Goal: Task Accomplishment & Management: Manage account settings

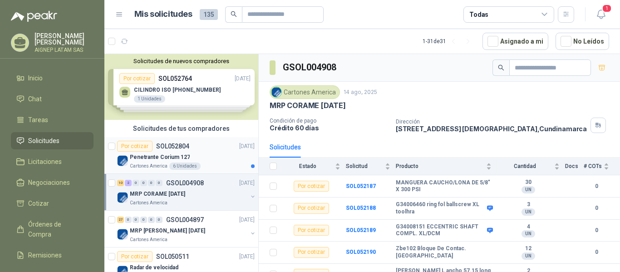
click at [208, 155] on div "Penetrante Corium 127" at bounding box center [192, 157] width 125 height 11
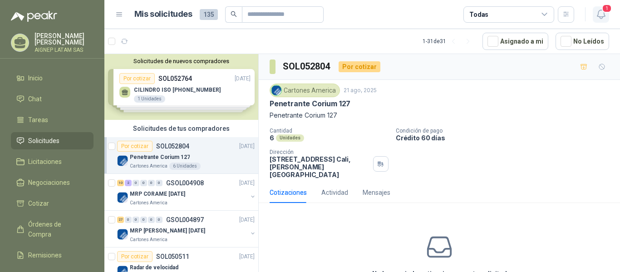
click at [606, 10] on span "1" at bounding box center [607, 8] width 10 height 9
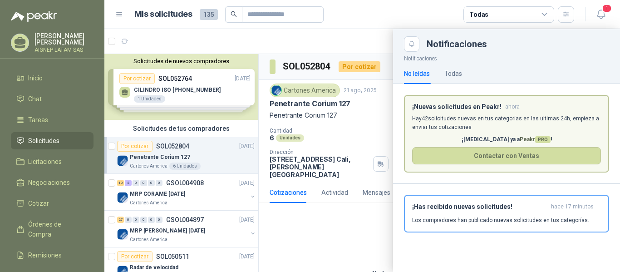
click at [492, 117] on p "Hay 42 solicitudes nuevas en tus categorías en las ultimas 24h, empieza a envia…" at bounding box center [506, 122] width 189 height 17
click at [493, 214] on div "¡Has recibido nuevas solicitudes! hace 17 minutos Los compradores han publicado…" at bounding box center [506, 213] width 189 height 21
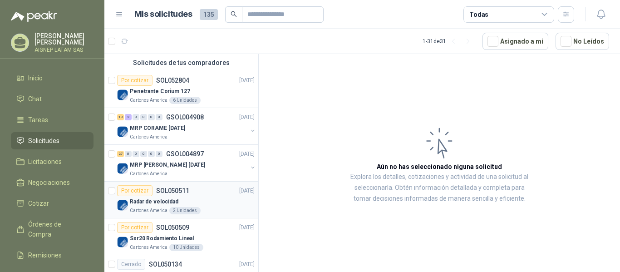
scroll to position [45, 0]
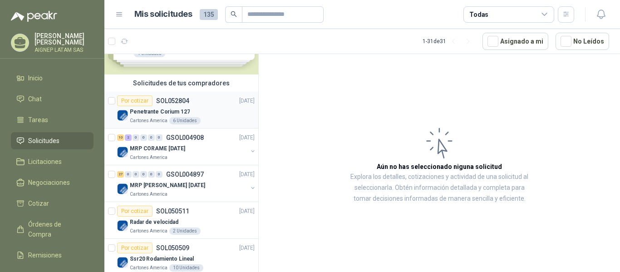
click at [175, 120] on div "6 Unidades" at bounding box center [184, 120] width 31 height 7
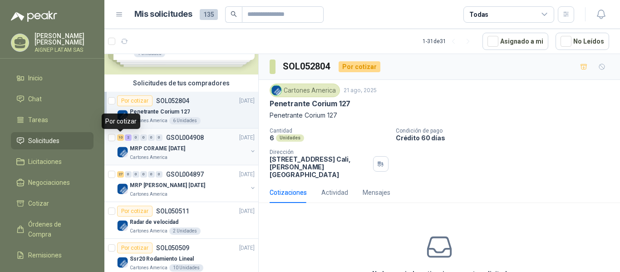
click at [120, 138] on div "10" at bounding box center [120, 137] width 7 height 6
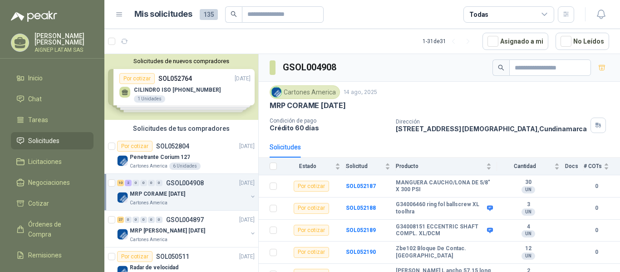
click at [194, 90] on div "Solicitudes de nuevos compradores Por cotizar SOL052764 21/08/25 CILINDRO ISO 1…" at bounding box center [181, 87] width 154 height 66
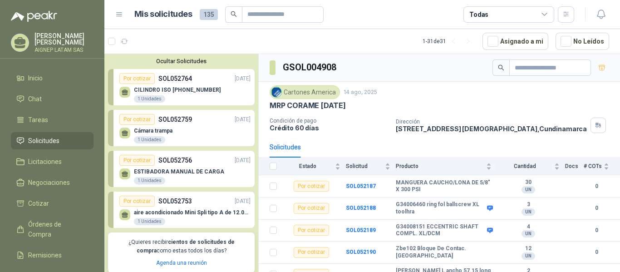
click at [182, 78] on p "SOL052764" at bounding box center [175, 79] width 34 height 10
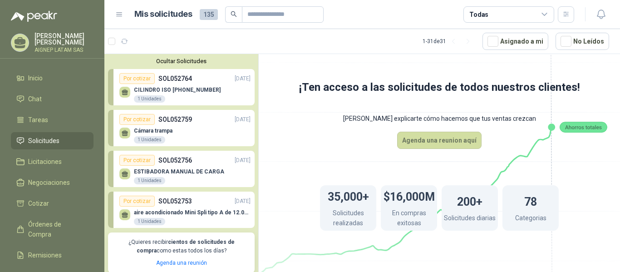
click at [195, 86] on div "CILINDRO ISO 15552 80 X 150 1 Unidades" at bounding box center [184, 93] width 131 height 19
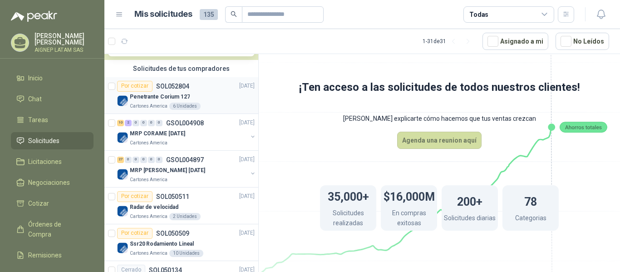
scroll to position [272, 0]
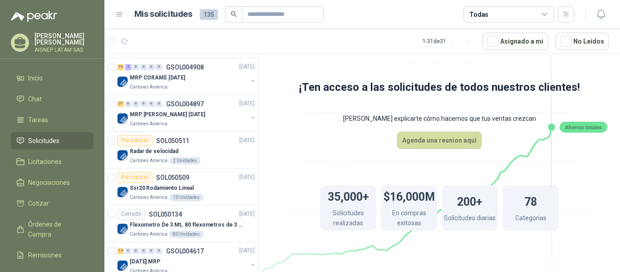
click at [311, 133] on icon at bounding box center [439, 155] width 508 height 429
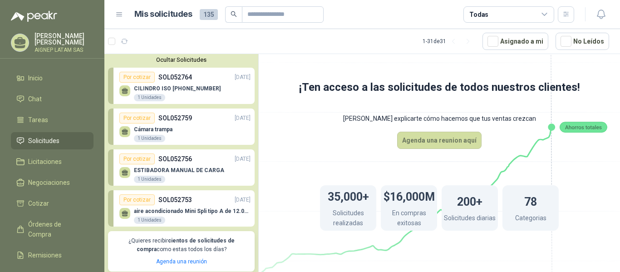
scroll to position [0, 0]
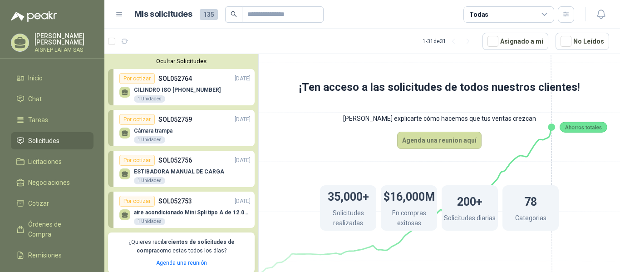
click at [128, 93] on icon at bounding box center [125, 91] width 6 height 4
